Goal: Task Accomplishment & Management: Manage account settings

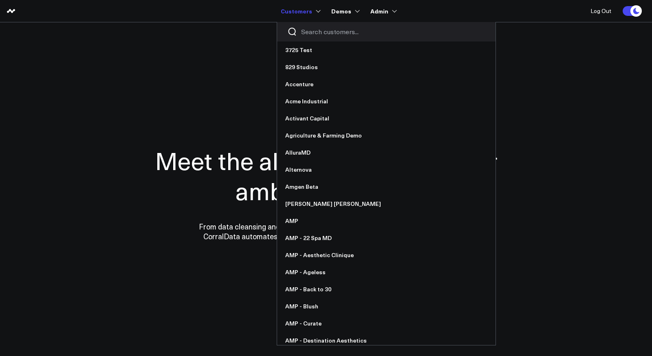
click at [319, 29] on input "Search customers input" at bounding box center [393, 31] width 184 height 9
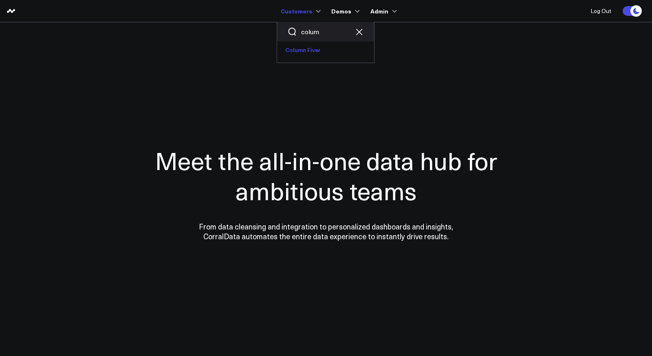
type input "colum"
click at [312, 47] on link "Column Fiver" at bounding box center [325, 50] width 97 height 17
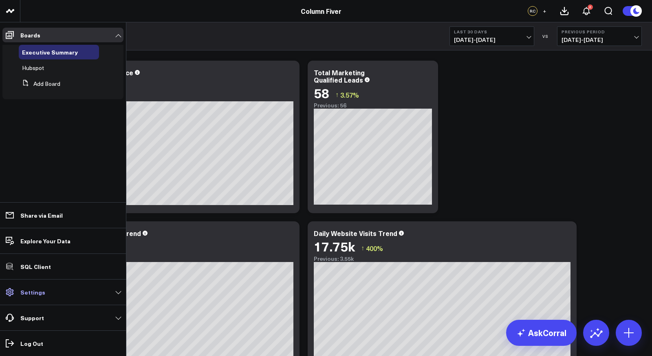
click at [42, 296] on p "Settings" at bounding box center [32, 292] width 25 height 7
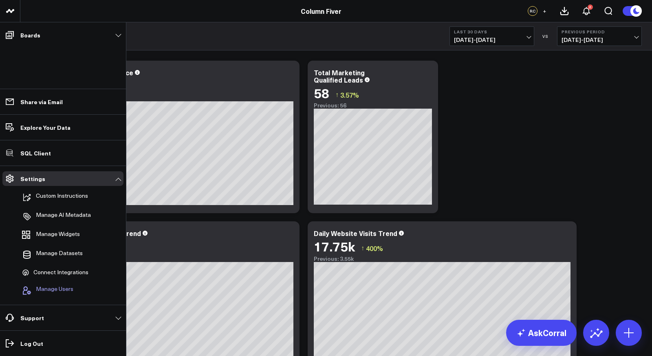
click at [59, 288] on span "Manage Users" at bounding box center [54, 291] width 37 height 10
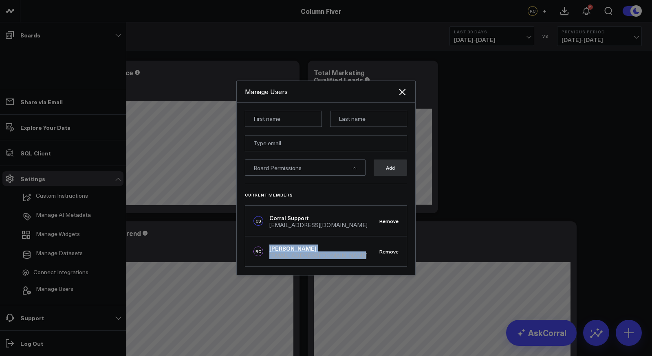
drag, startPoint x: 354, startPoint y: 255, endPoint x: 264, endPoint y: 255, distance: 90.0
click at [264, 255] on div "RC Ross Crooks rcrooks@columnfivemedia.com Remove" at bounding box center [325, 252] width 161 height 30
click at [274, 250] on div "Ross Crooks" at bounding box center [318, 249] width 98 height 8
